Goal: Find specific page/section: Find specific page/section

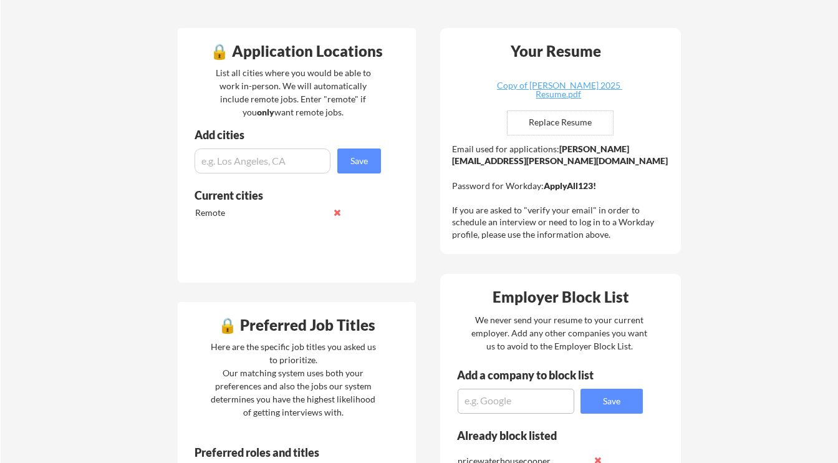
scroll to position [79, 0]
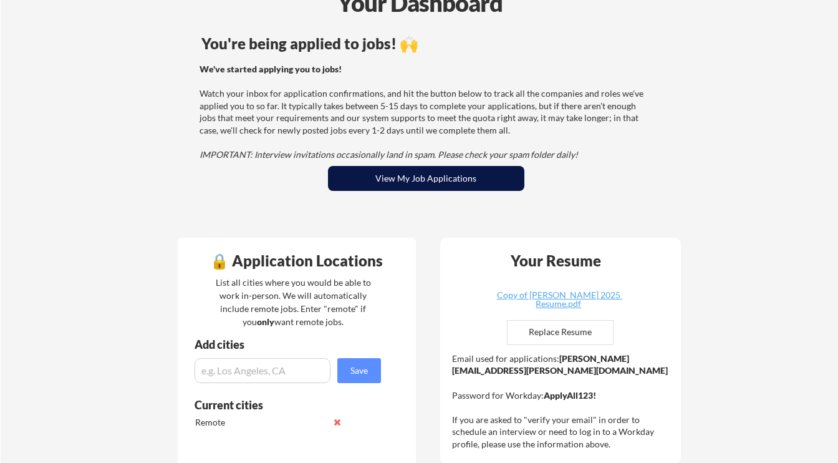
click at [423, 175] on button "View My Job Applications" at bounding box center [426, 178] width 197 height 25
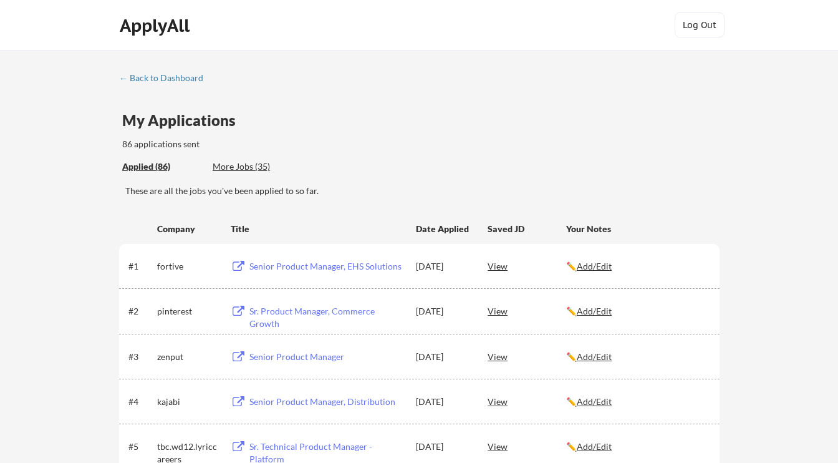
click at [221, 173] on div "Applied (86) More Jobs (35)" at bounding box center [213, 167] width 182 height 26
click at [237, 164] on div "More Jobs (35)" at bounding box center [259, 166] width 92 height 12
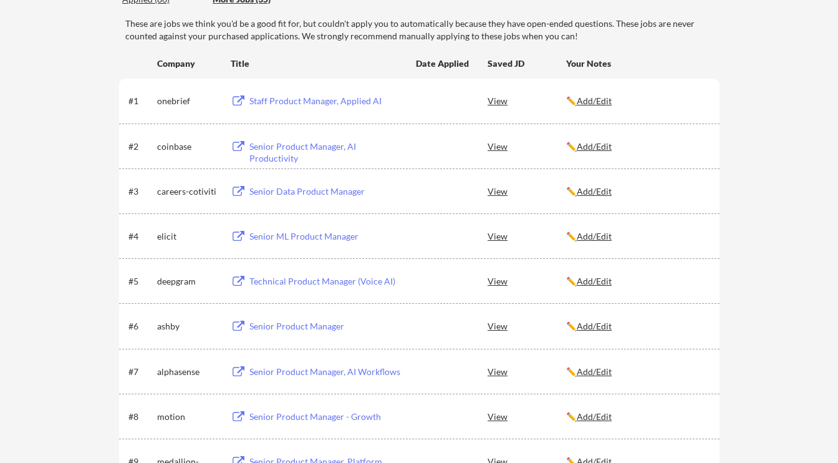
scroll to position [165, 0]
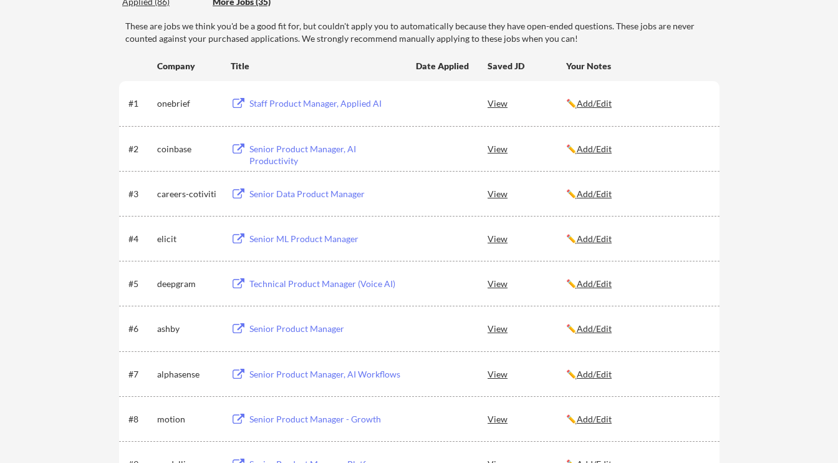
click at [329, 193] on div "Senior Data Product Manager" at bounding box center [327, 194] width 155 height 12
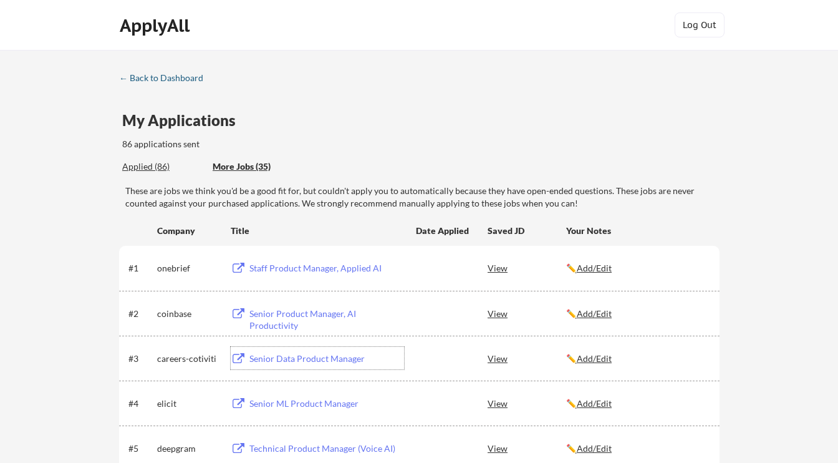
click at [167, 74] on div "← Back to Dashboard" at bounding box center [166, 78] width 94 height 9
